Goal: Navigation & Orientation: Find specific page/section

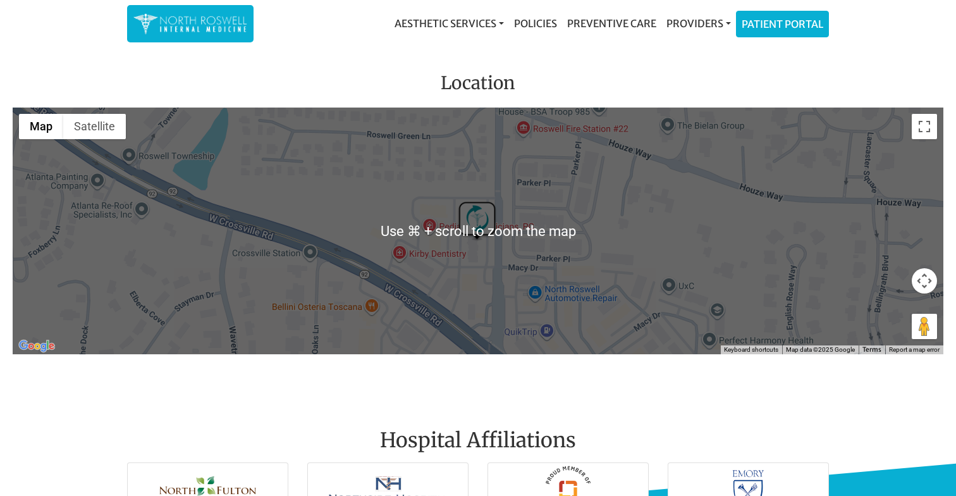
scroll to position [1863, 0]
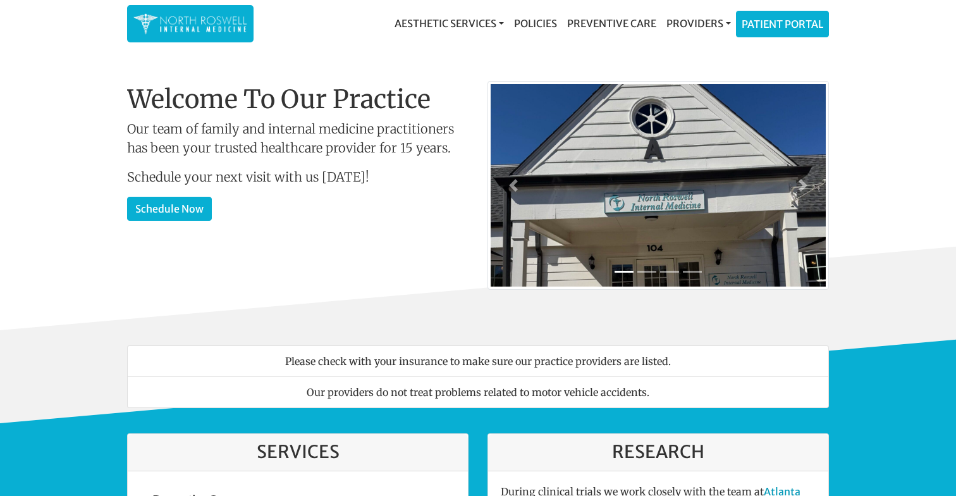
click at [285, 88] on h1 "Welcome To Our Practice" at bounding box center [297, 99] width 341 height 30
click at [222, 37] on link at bounding box center [190, 23] width 126 height 37
click at [227, 14] on img at bounding box center [190, 23] width 114 height 25
click at [789, 26] on link "Patient Portal" at bounding box center [783, 21] width 92 height 25
